Goal: Task Accomplishment & Management: Manage account settings

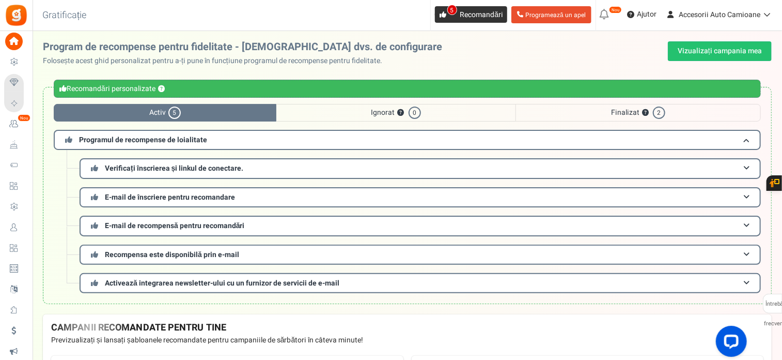
click at [464, 14] on font "Recomandări" at bounding box center [481, 14] width 43 height 11
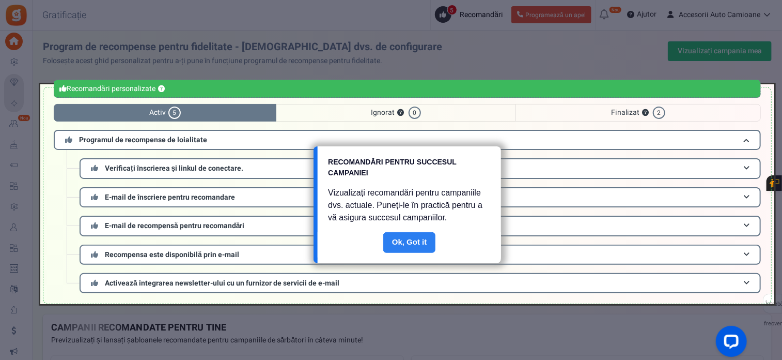
click at [425, 237] on link "Făcut" at bounding box center [409, 242] width 53 height 21
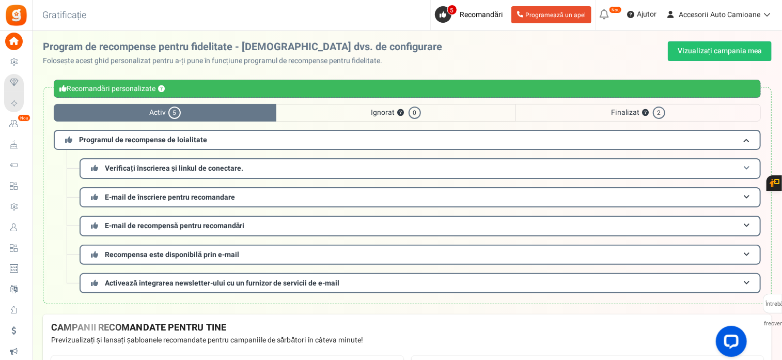
click at [184, 166] on font "Verificați înscrierea și linkul de conectare." at bounding box center [174, 168] width 138 height 11
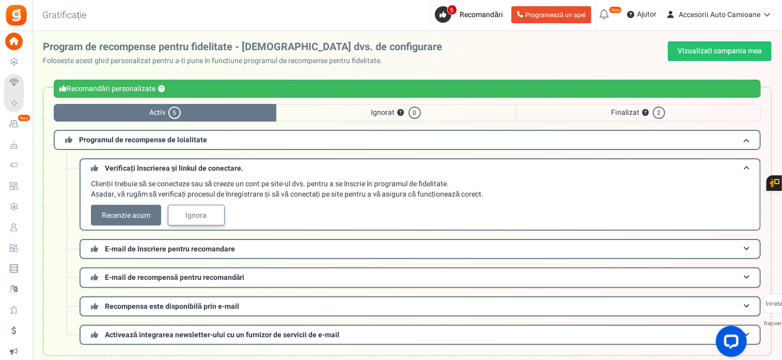
click at [192, 215] on font "Ignora" at bounding box center [196, 215] width 21 height 11
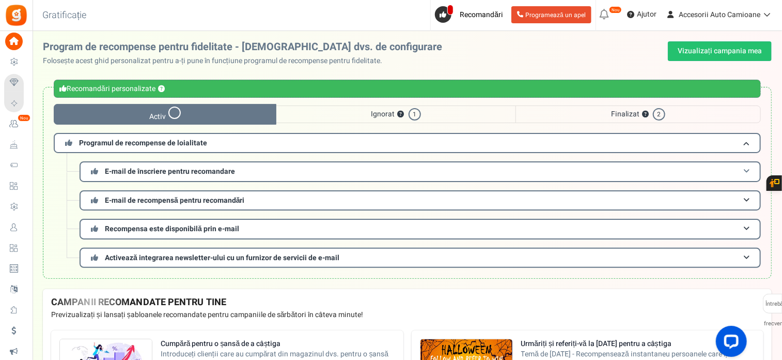
click at [185, 175] on font "E-mail de înscriere pentru recomandare" at bounding box center [170, 171] width 130 height 11
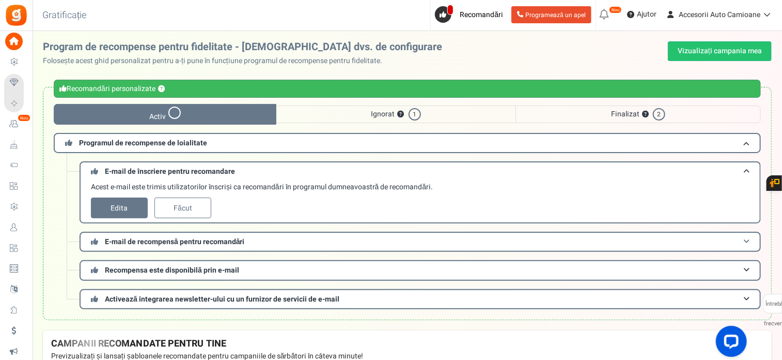
click at [167, 241] on font "E-mail de recompensă pentru recomandări" at bounding box center [175, 241] width 140 height 11
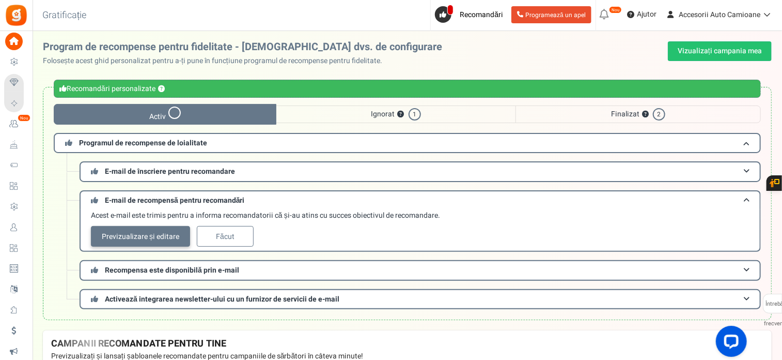
click at [148, 232] on font "Previzualizare și editare" at bounding box center [140, 236] width 77 height 11
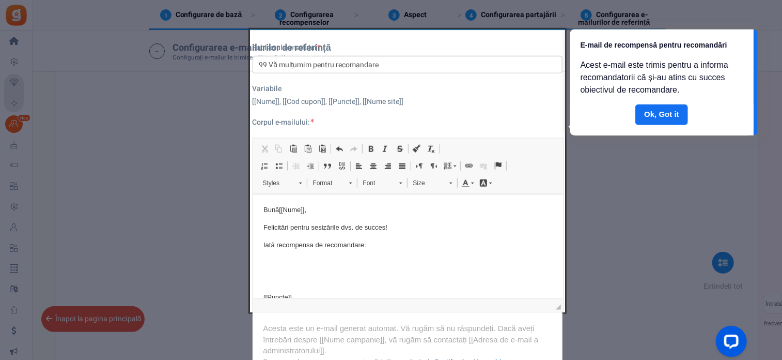
scroll to position [663, 0]
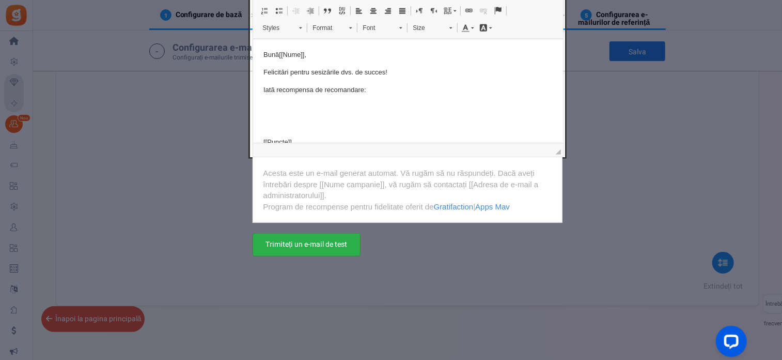
click at [335, 245] on font "Trimiteți un e-mail de test" at bounding box center [307, 244] width 82 height 11
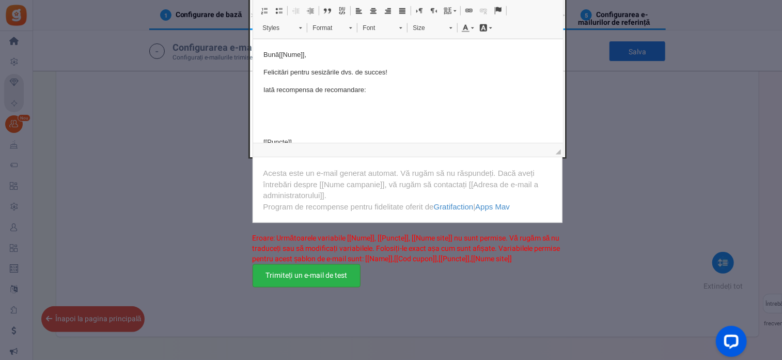
click at [333, 279] on font "Trimiteți un e-mail de test" at bounding box center [307, 275] width 82 height 11
click at [85, 305] on div at bounding box center [391, 180] width 782 height 360
click at [118, 314] on div at bounding box center [391, 180] width 782 height 360
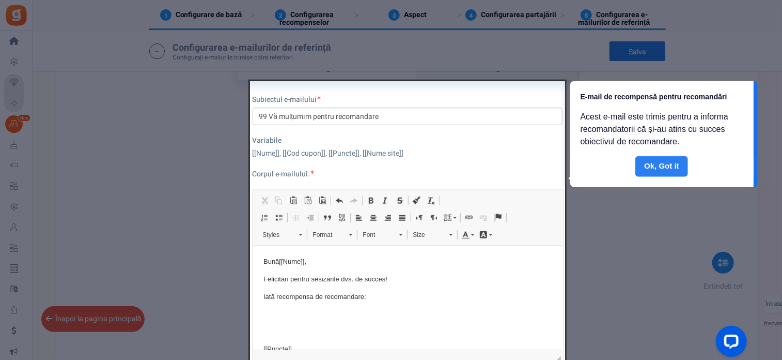
click at [674, 161] on link "Făcut" at bounding box center [661, 166] width 53 height 21
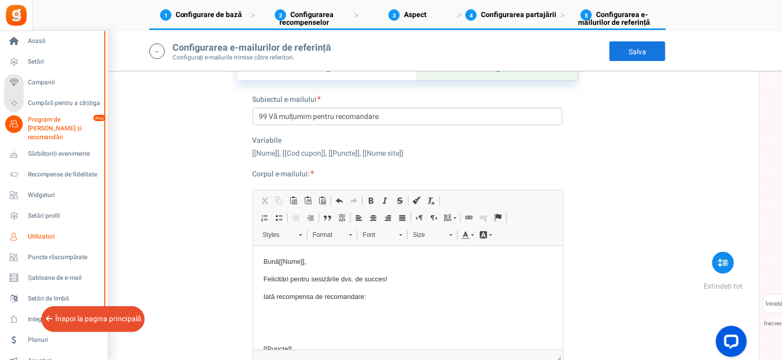
click at [34, 231] on font "Utilizatori" at bounding box center [41, 235] width 27 height 9
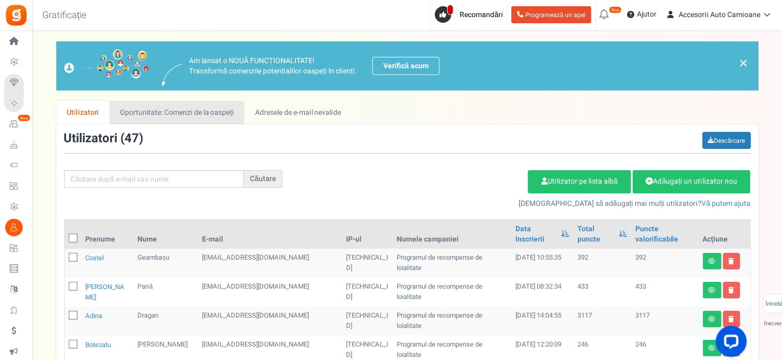
click at [183, 114] on font "Oportunitate: Comenzi de la oaspeți" at bounding box center [177, 112] width 114 height 11
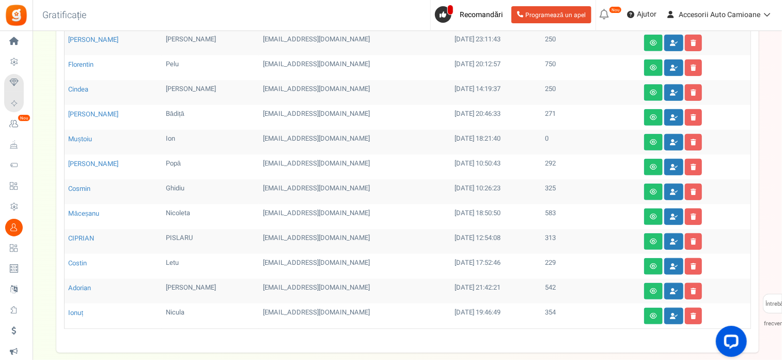
scroll to position [332, 0]
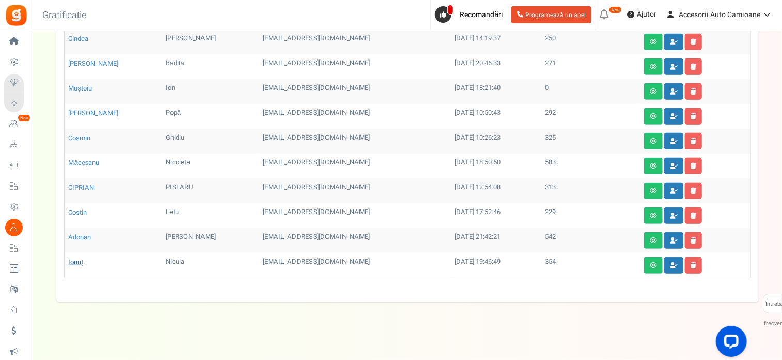
click at [81, 257] on font "Ionuț" at bounding box center [76, 262] width 15 height 10
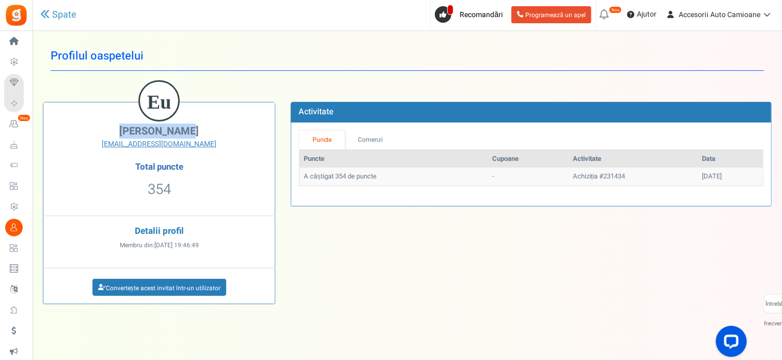
drag, startPoint x: 174, startPoint y: 132, endPoint x: 132, endPoint y: 136, distance: 41.5
click at [132, 136] on h2 "[PERSON_NAME]" at bounding box center [159, 131] width 216 height 11
copy font "[PERSON_NAME]"
click at [61, 18] on font "Spate" at bounding box center [64, 15] width 24 height 14
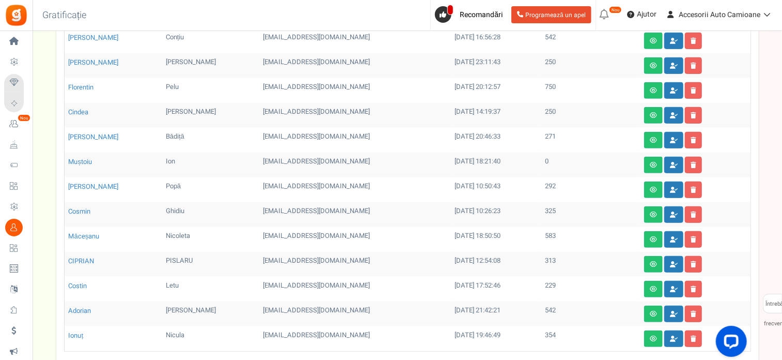
scroll to position [332, 0]
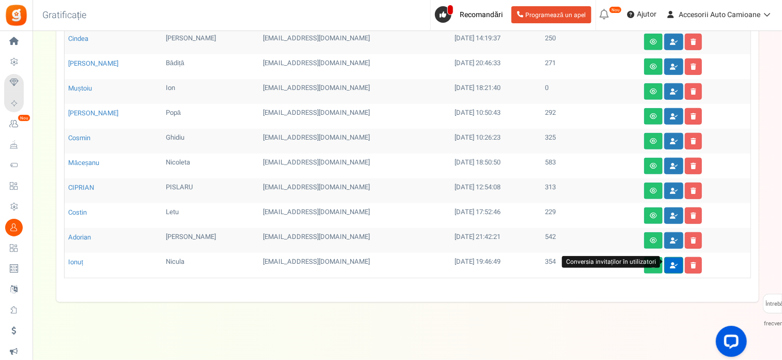
click at [668, 264] on link at bounding box center [673, 265] width 19 height 17
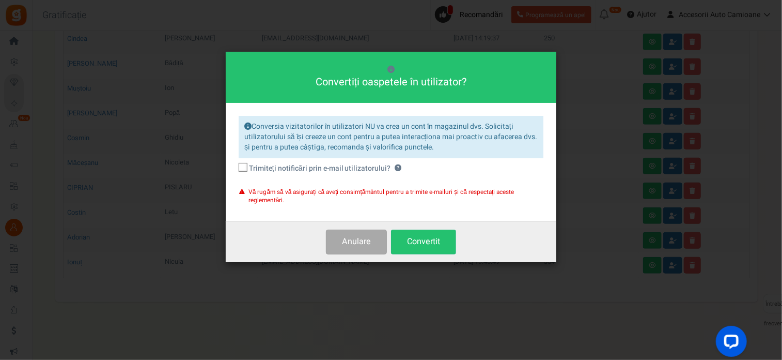
click at [244, 164] on icon at bounding box center [243, 167] width 7 height 7
click at [235, 165] on input "Trimiteți notificări prin e-mail utilizatorului? ?" at bounding box center [231, 168] width 7 height 7
checkbox input "true"
click at [411, 238] on font "Convertit" at bounding box center [423, 241] width 33 height 12
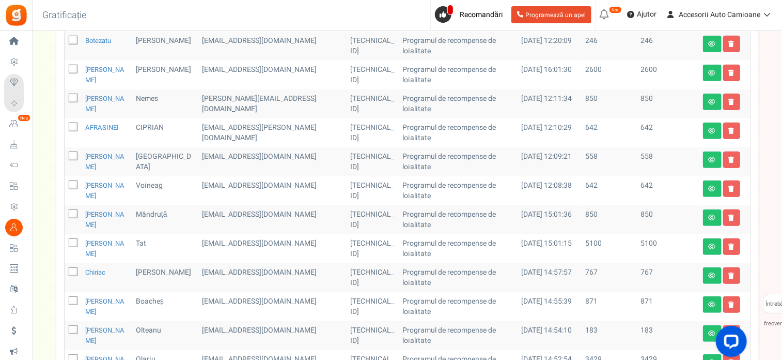
scroll to position [0, 0]
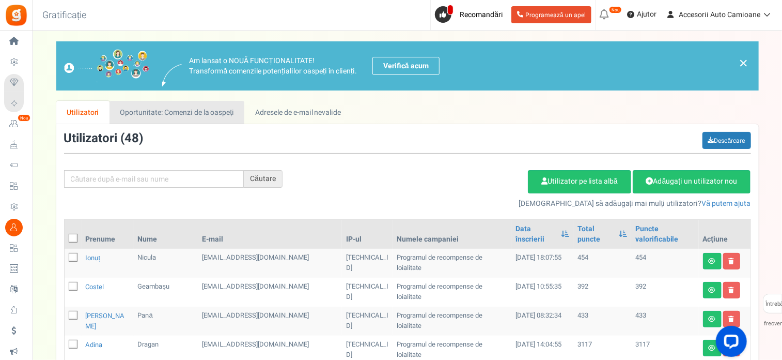
click at [200, 112] on font "Oportunitate: Comenzi de la oaspeți" at bounding box center [177, 112] width 114 height 11
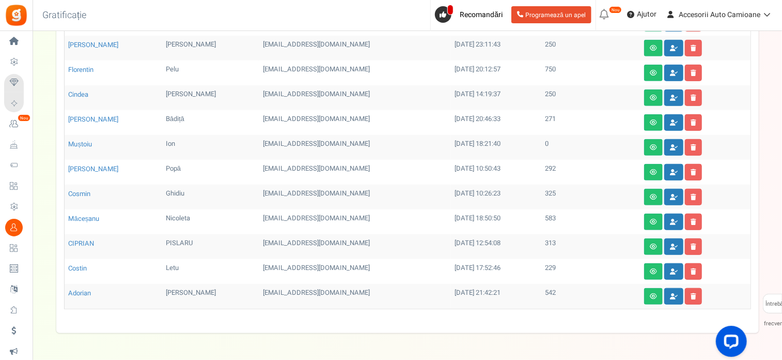
scroll to position [307, 0]
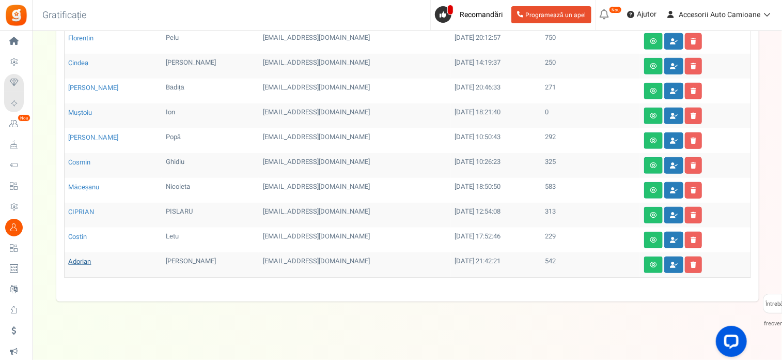
click at [79, 257] on font "Adorian" at bounding box center [80, 261] width 23 height 10
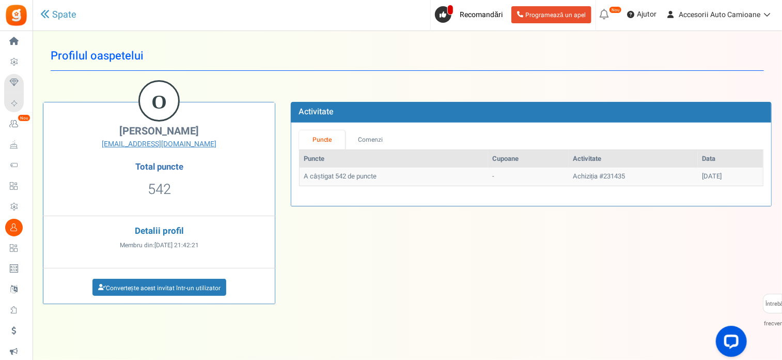
drag, startPoint x: 204, startPoint y: 133, endPoint x: 115, endPoint y: 132, distance: 89.4
click at [115, 132] on h2 "[PERSON_NAME]" at bounding box center [159, 131] width 216 height 11
copy font "[PERSON_NAME]"
click at [45, 12] on icon at bounding box center [44, 13] width 9 height 9
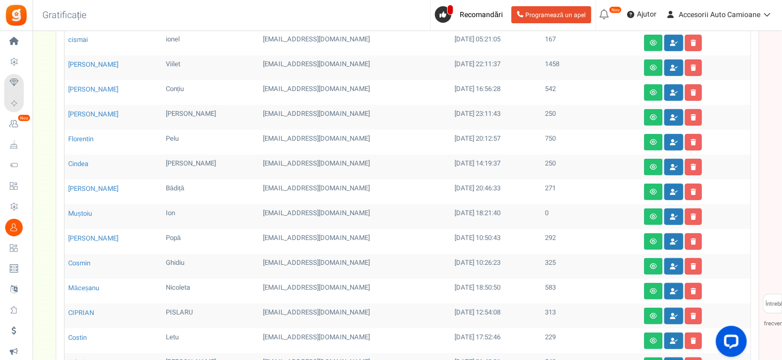
scroll to position [307, 0]
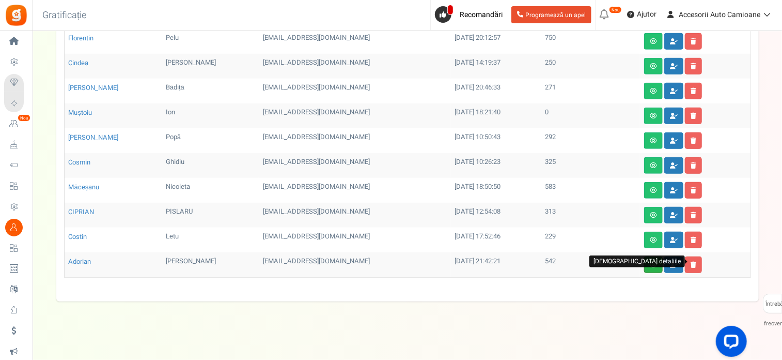
click at [654, 262] on icon at bounding box center [653, 264] width 7 height 6
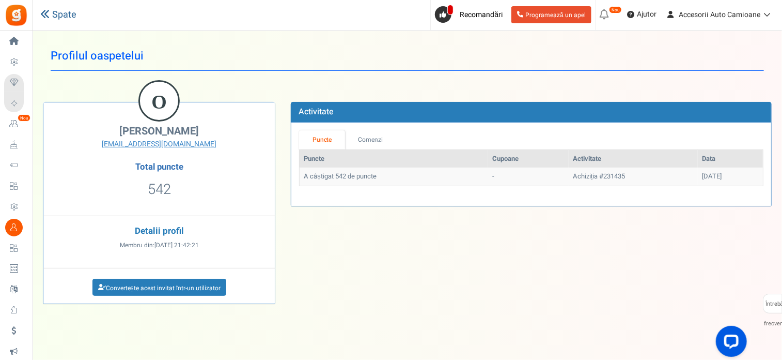
click at [49, 14] on link "Spate" at bounding box center [58, 14] width 36 height 13
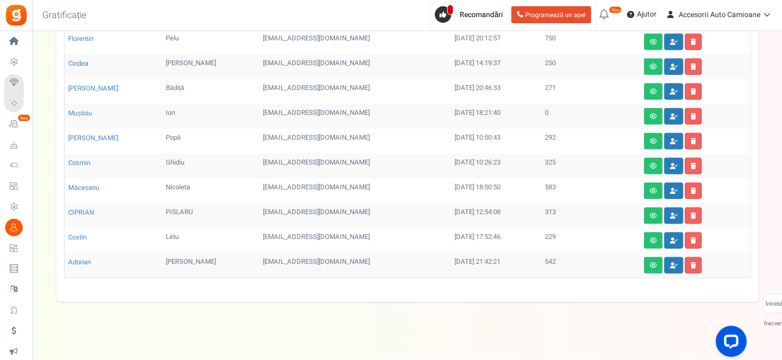
scroll to position [307, 0]
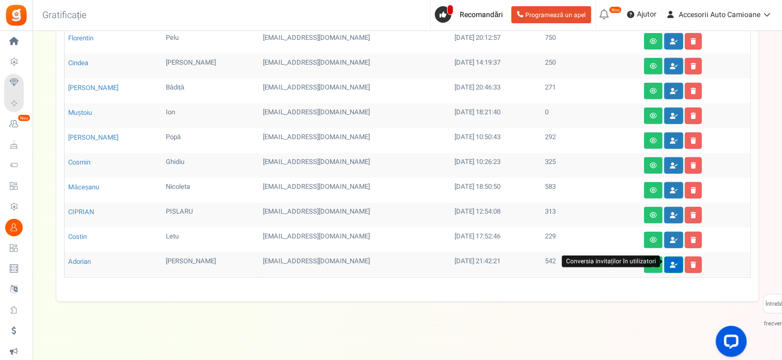
click at [674, 261] on icon at bounding box center [674, 264] width 8 height 6
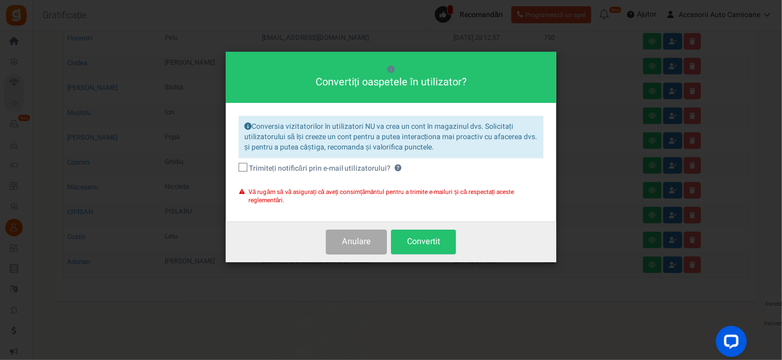
click at [242, 168] on icon at bounding box center [243, 167] width 7 height 7
click at [235, 168] on input "Trimiteți notificări prin e-mail utilizatorului? ?" at bounding box center [231, 168] width 7 height 7
checkbox input "true"
click at [420, 236] on font "Convertit" at bounding box center [423, 241] width 33 height 12
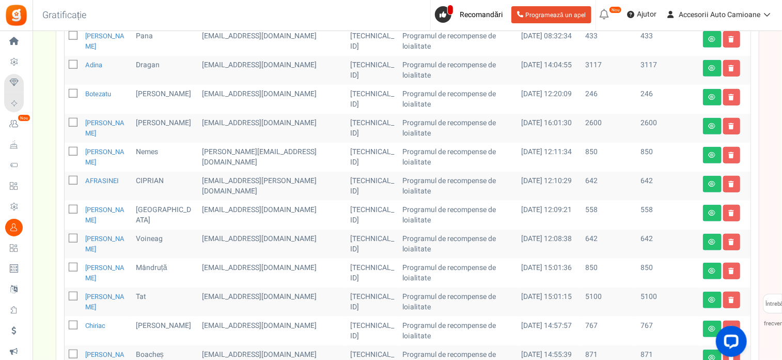
scroll to position [0, 0]
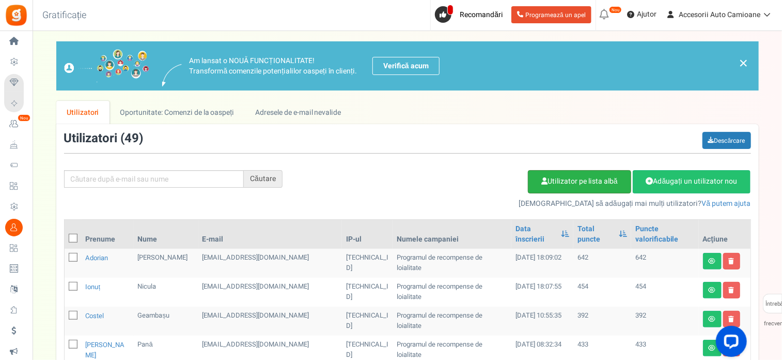
click at [601, 181] on font "Utilizator pe lista albă" at bounding box center [583, 181] width 70 height 11
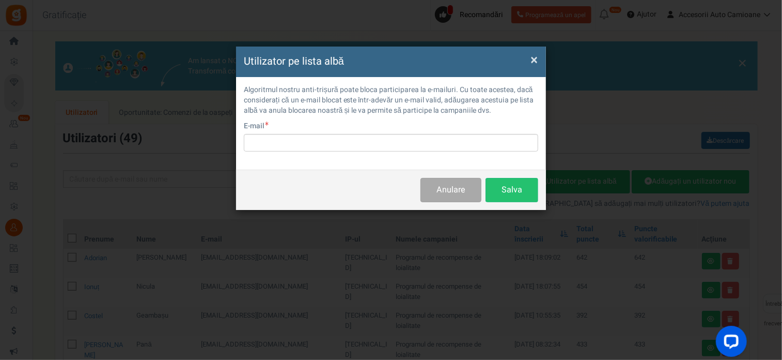
click at [530, 64] on h4 "Utilizator pe lista albă" at bounding box center [391, 61] width 294 height 15
click at [534, 59] on font "×" at bounding box center [533, 60] width 7 height 20
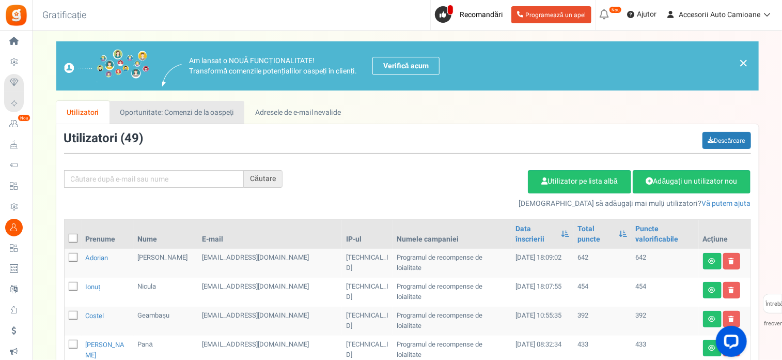
click at [217, 112] on font "Oportunitate: Comenzi de la oaspeți" at bounding box center [177, 112] width 114 height 11
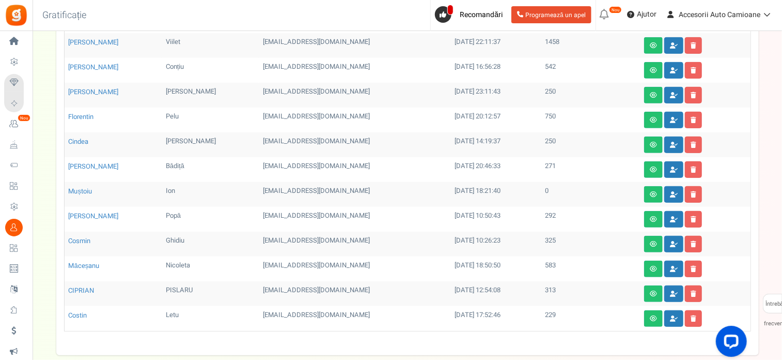
scroll to position [283, 0]
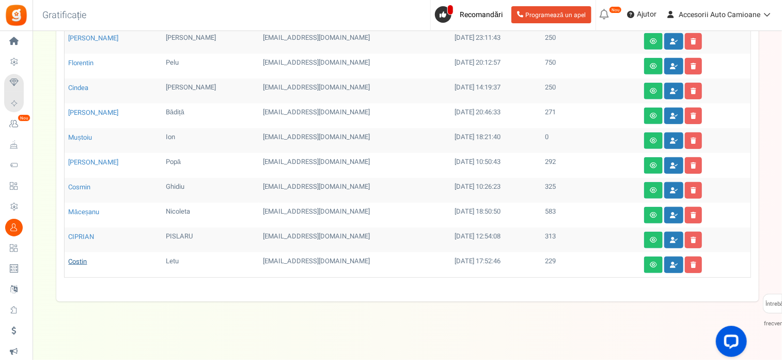
click at [81, 258] on font "Costin" at bounding box center [78, 261] width 19 height 10
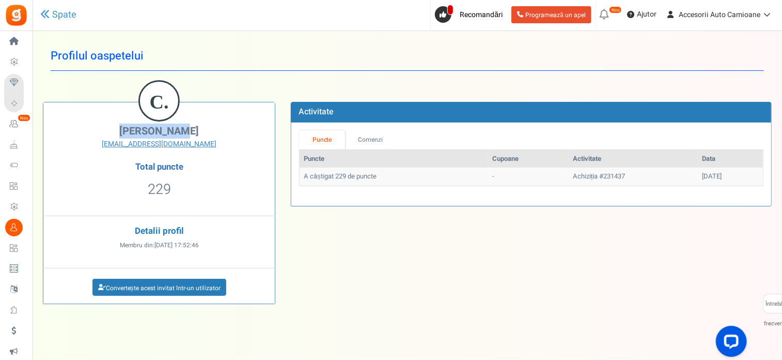
drag, startPoint x: 189, startPoint y: 130, endPoint x: 132, endPoint y: 130, distance: 56.3
click at [132, 130] on h2 "[PERSON_NAME]" at bounding box center [159, 131] width 216 height 11
copy font "[PERSON_NAME]"
click at [43, 13] on icon at bounding box center [44, 13] width 9 height 9
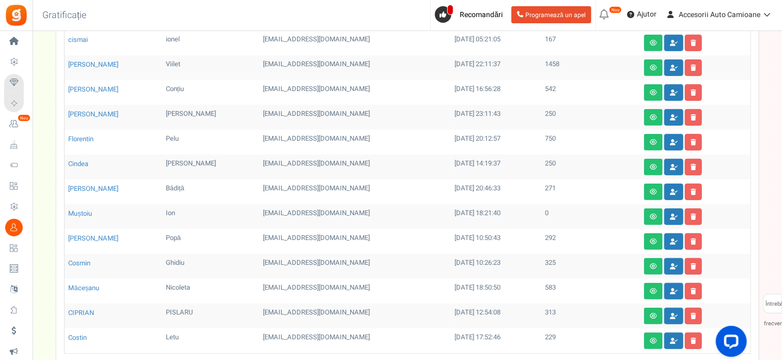
scroll to position [283, 0]
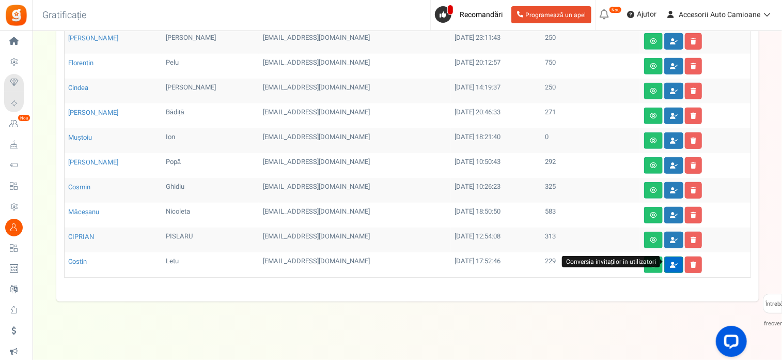
click at [669, 264] on link at bounding box center [673, 264] width 19 height 17
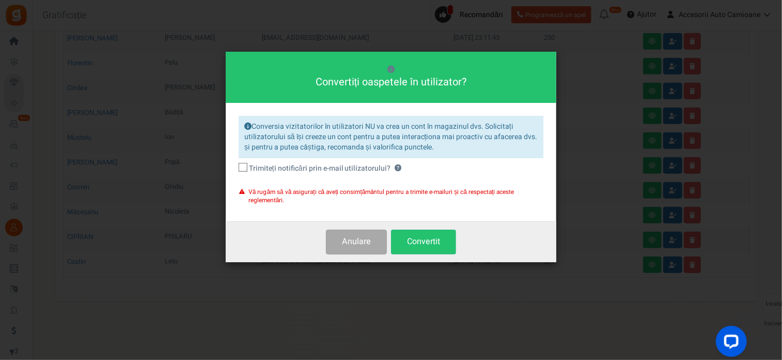
click at [244, 167] on icon at bounding box center [243, 167] width 7 height 7
click at [235, 167] on input "Trimiteți notificări prin e-mail utilizatorului? ?" at bounding box center [231, 168] width 7 height 7
checkbox input "true"
click at [411, 248] on button "Convertit" at bounding box center [423, 241] width 65 height 24
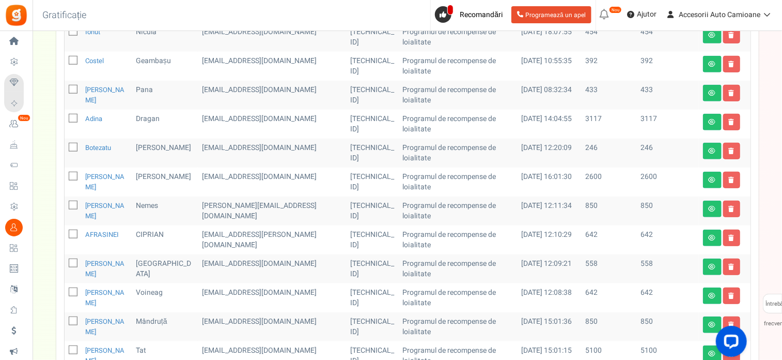
scroll to position [0, 0]
